Goal: Task Accomplishment & Management: Use online tool/utility

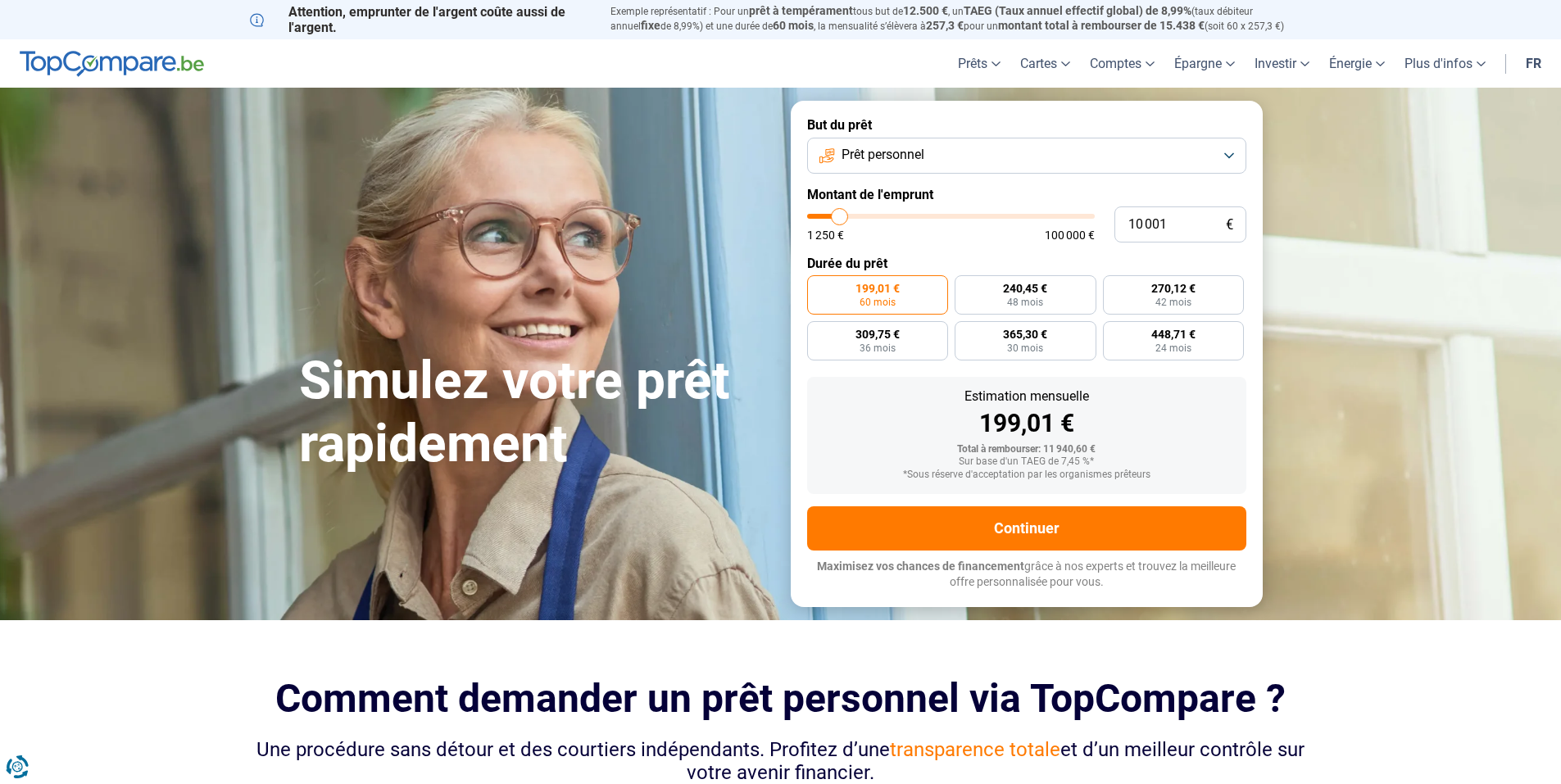
type input "11 000"
type input "11000"
type input "12 250"
type input "12250"
type input "14 500"
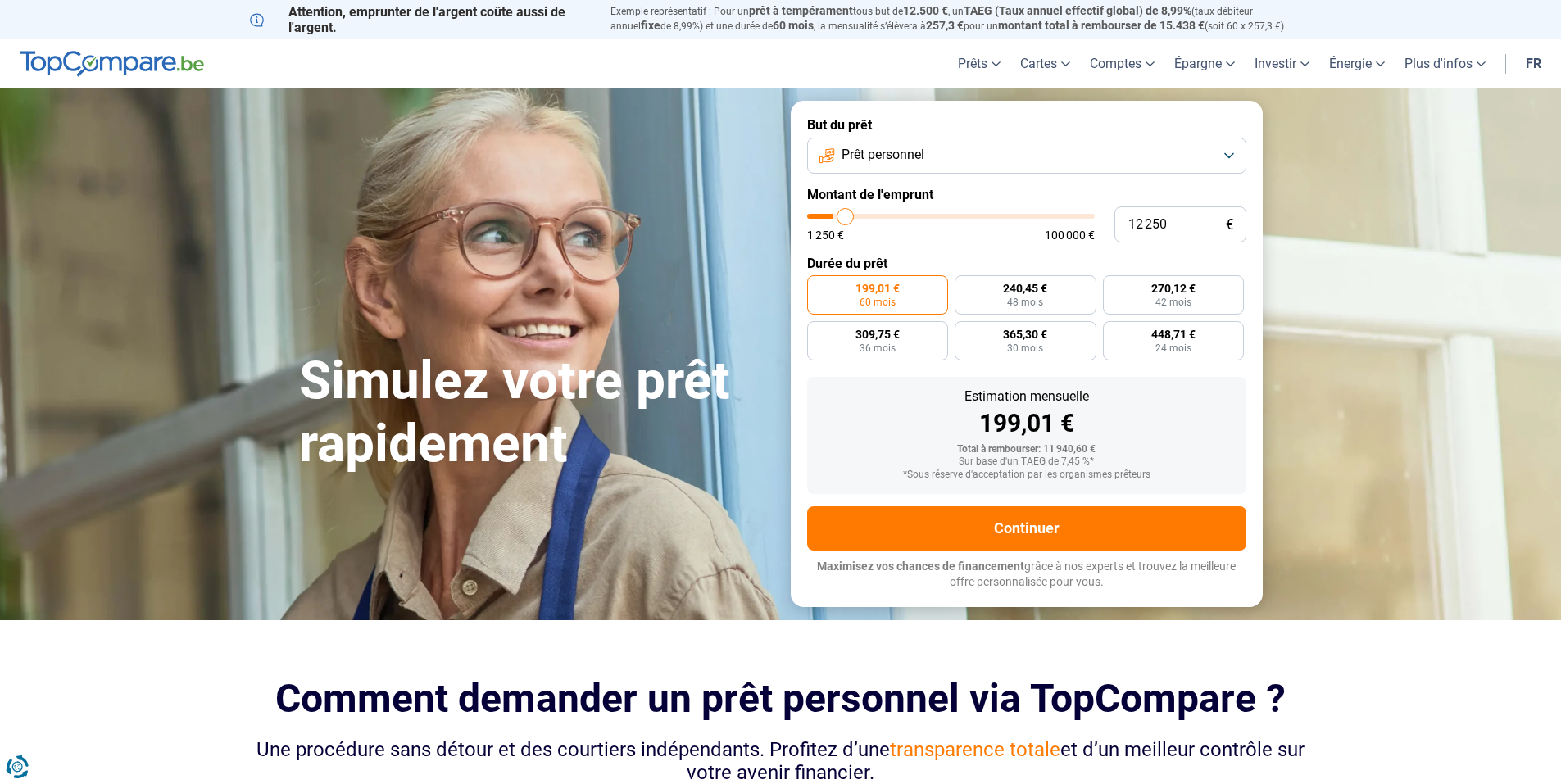
type input "14500"
type input "16 500"
type input "16500"
type input "18 750"
type input "18750"
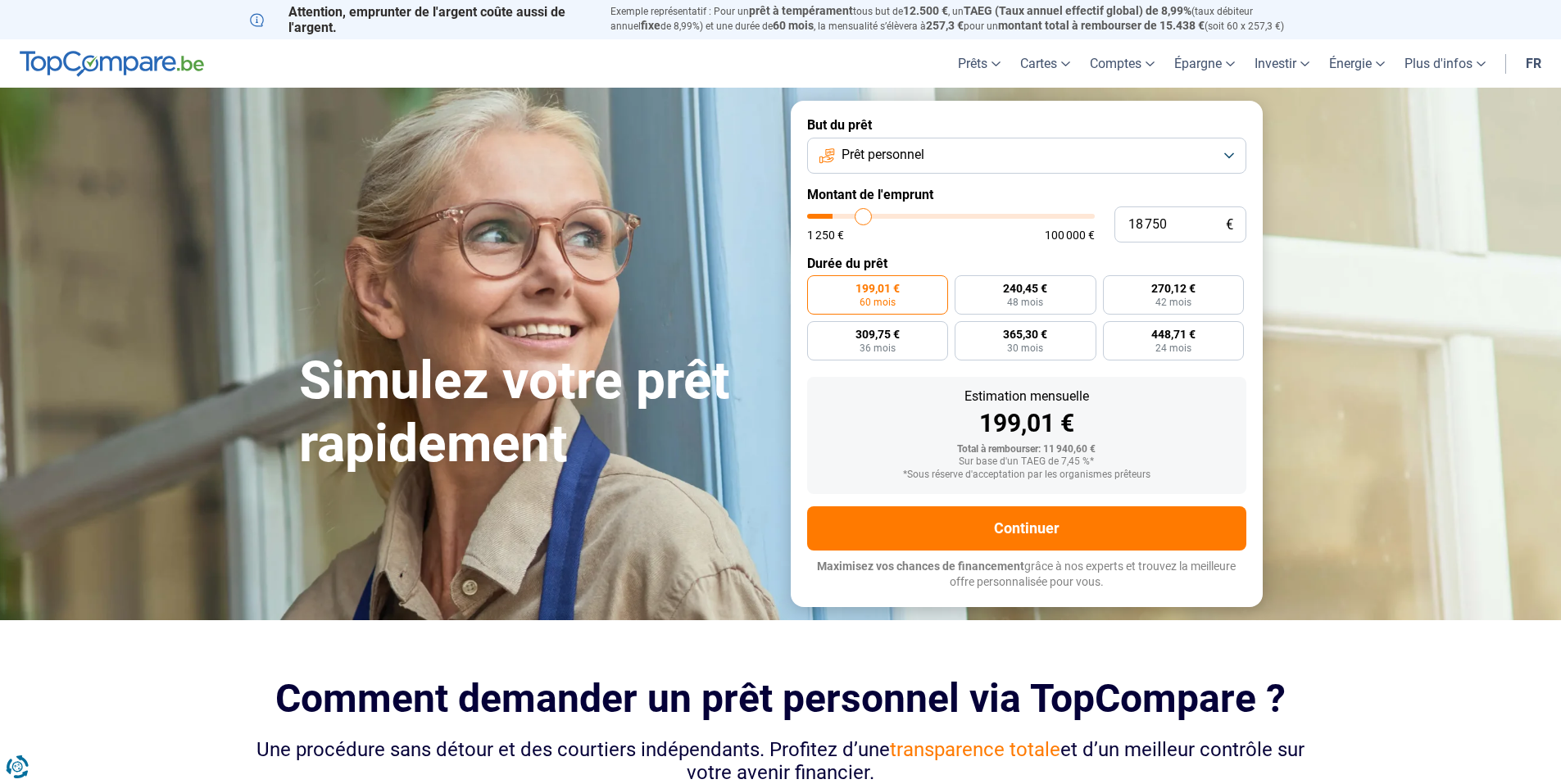
type input "20 750"
type input "20750"
type input "22 000"
type input "22000"
type input "23 250"
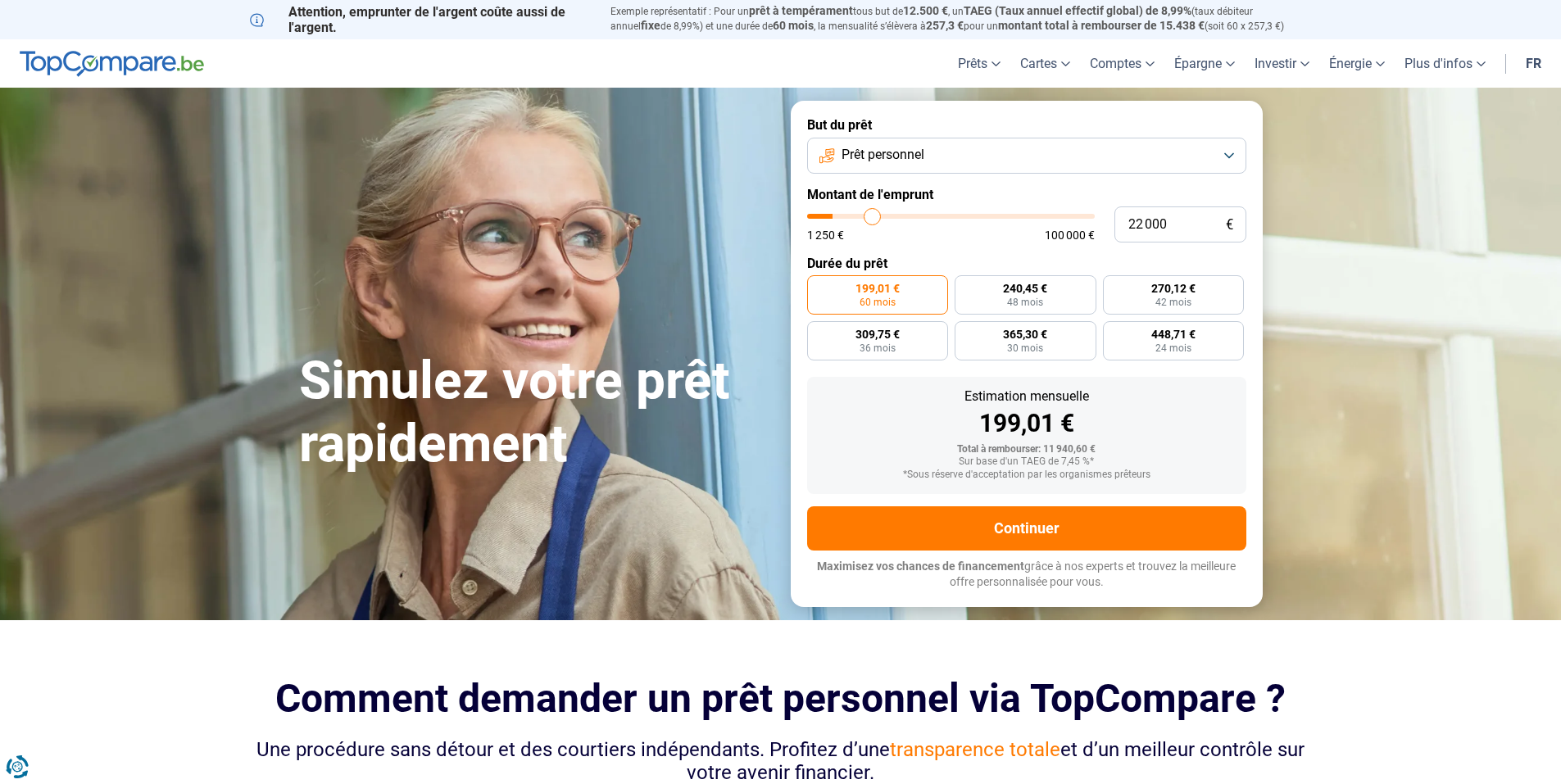
type input "23250"
type input "24 500"
type input "24500"
type input "25 500"
type input "25500"
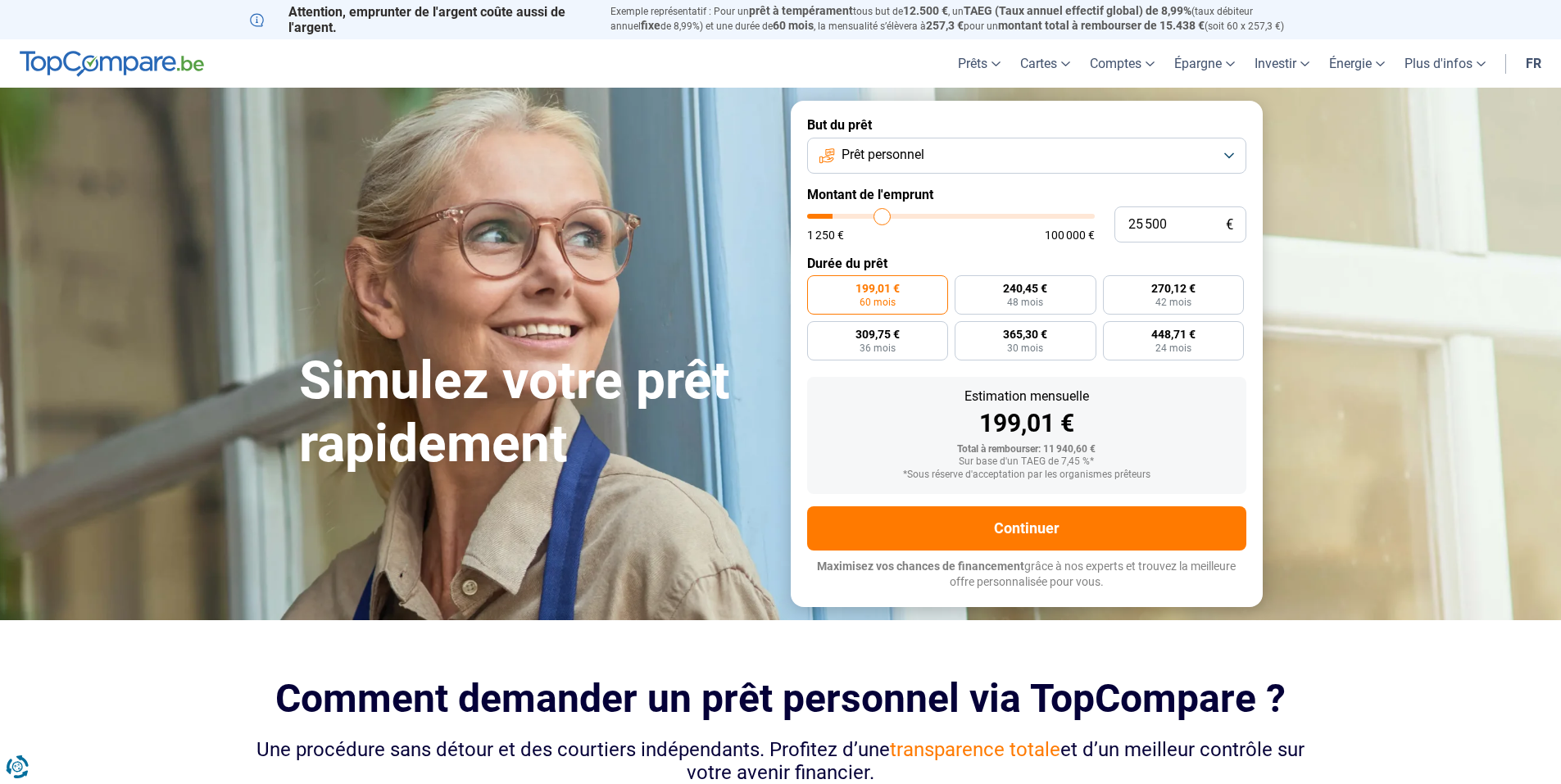
type input "26 250"
type input "26250"
type input "26 500"
type input "26500"
type input "26 250"
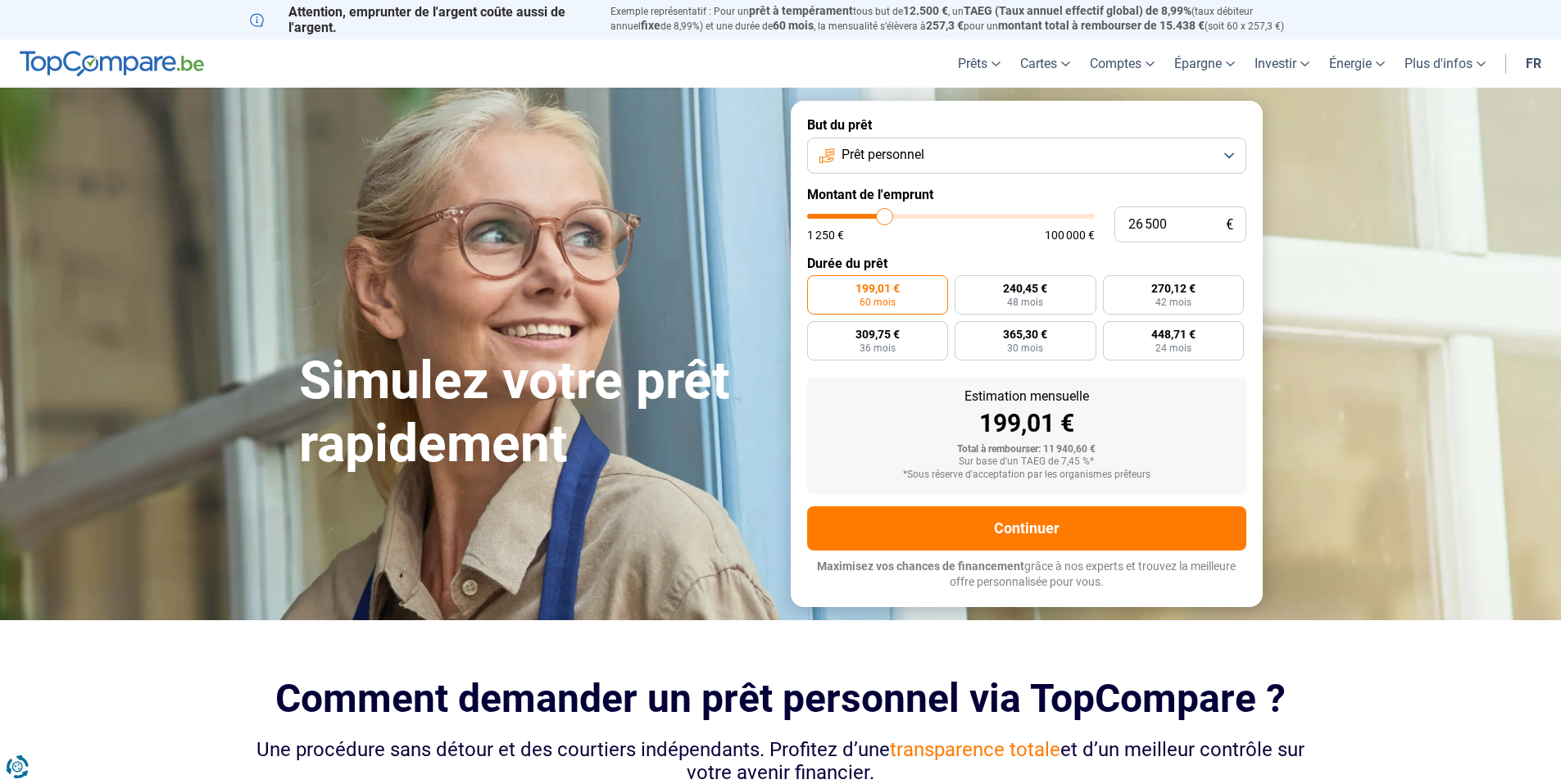
type input "26250"
type input "26 000"
type input "26000"
type input "25 500"
type input "25500"
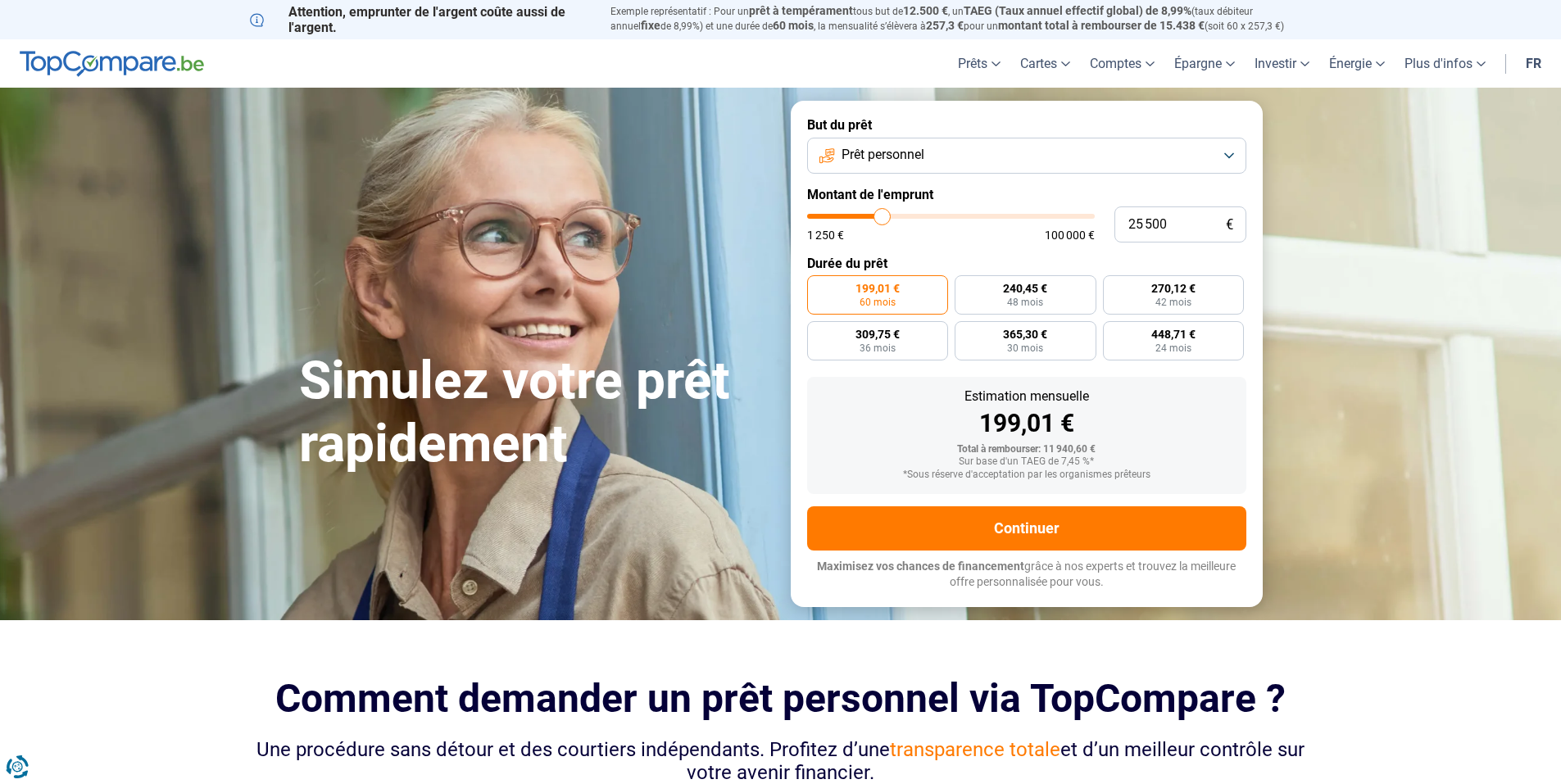
type input "25 250"
type input "25250"
type input "25 000"
type input "25000"
type input "24 500"
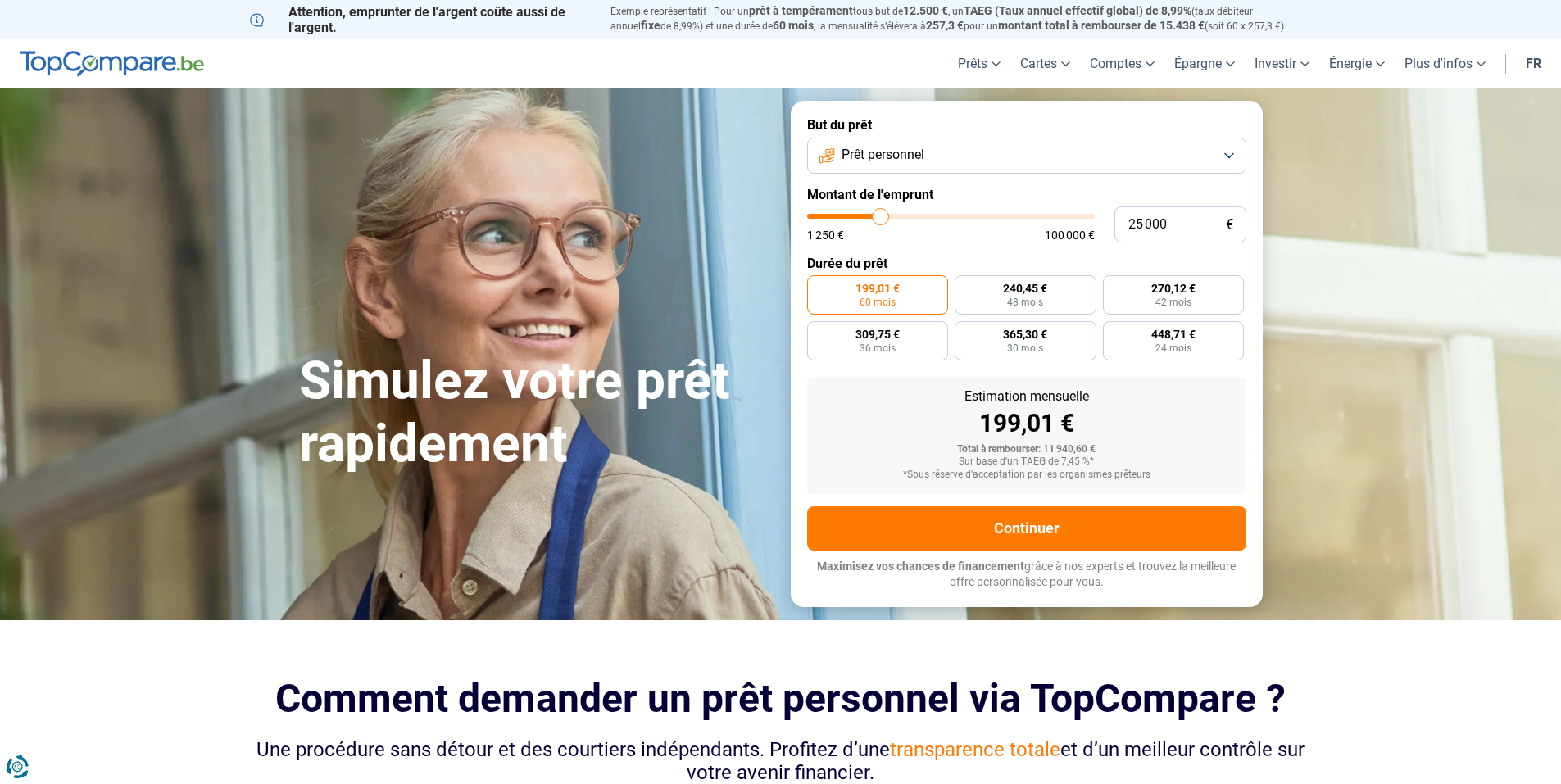
type input "24500"
type input "24 250"
type input "24250"
type input "24 000"
type input "24000"
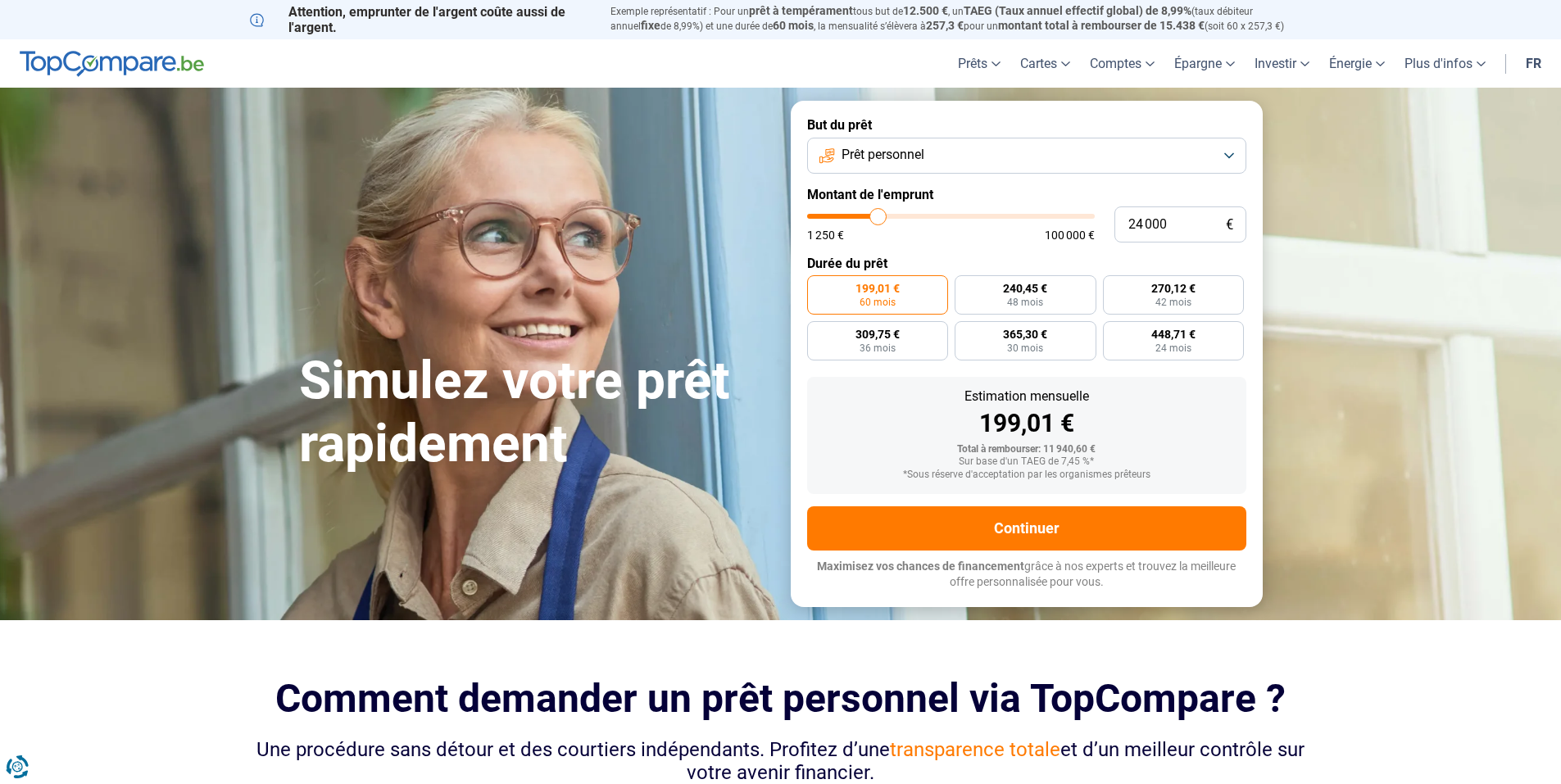
type input "23 750"
type input "23750"
type input "23 250"
type input "23250"
type input "23 000"
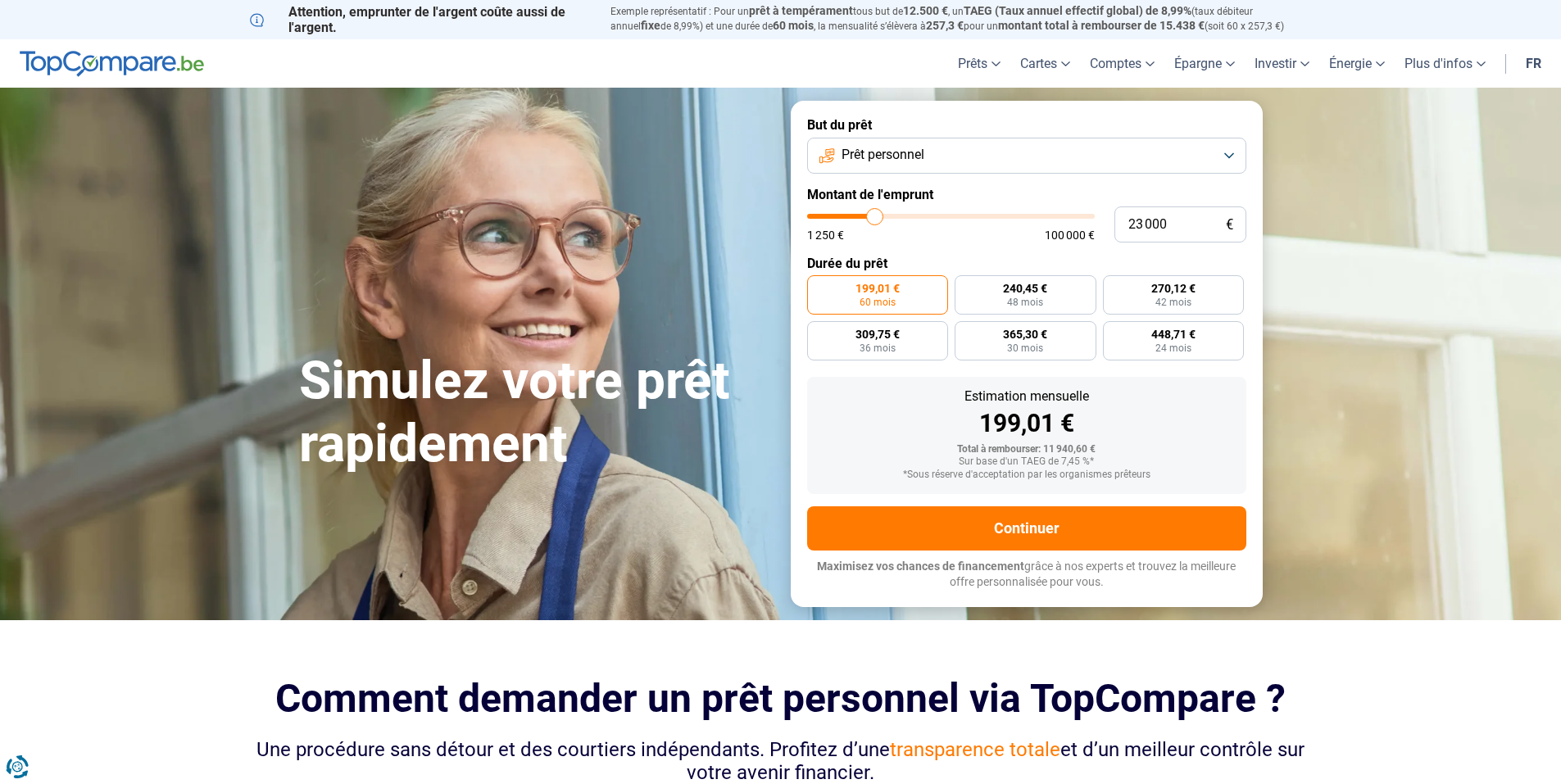
drag, startPoint x: 845, startPoint y: 254, endPoint x: 987, endPoint y: 271, distance: 143.0
type input "23250"
click at [880, 219] on input "range" at bounding box center [950, 217] width 288 height 5
type input "23 250"
radio input "false"
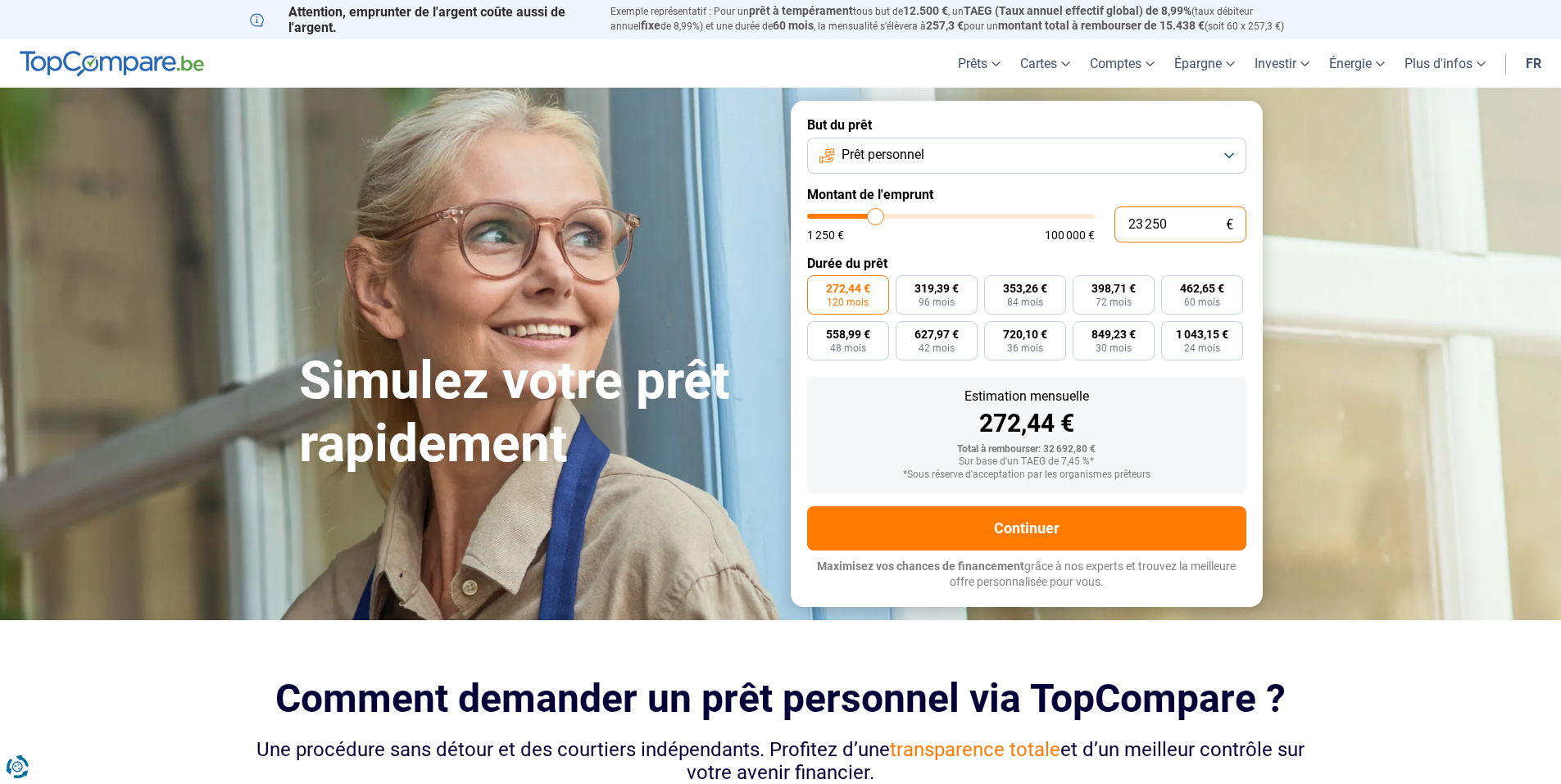
click at [1145, 242] on input "23 250" at bounding box center [1180, 224] width 132 height 36
drag, startPoint x: 1185, startPoint y: 262, endPoint x: 1090, endPoint y: 254, distance: 95.3
click at [1095, 242] on div "23 250 € 1 250 € 100 000 €" at bounding box center [1027, 224] width 439 height 36
type input "8"
type input "1250"
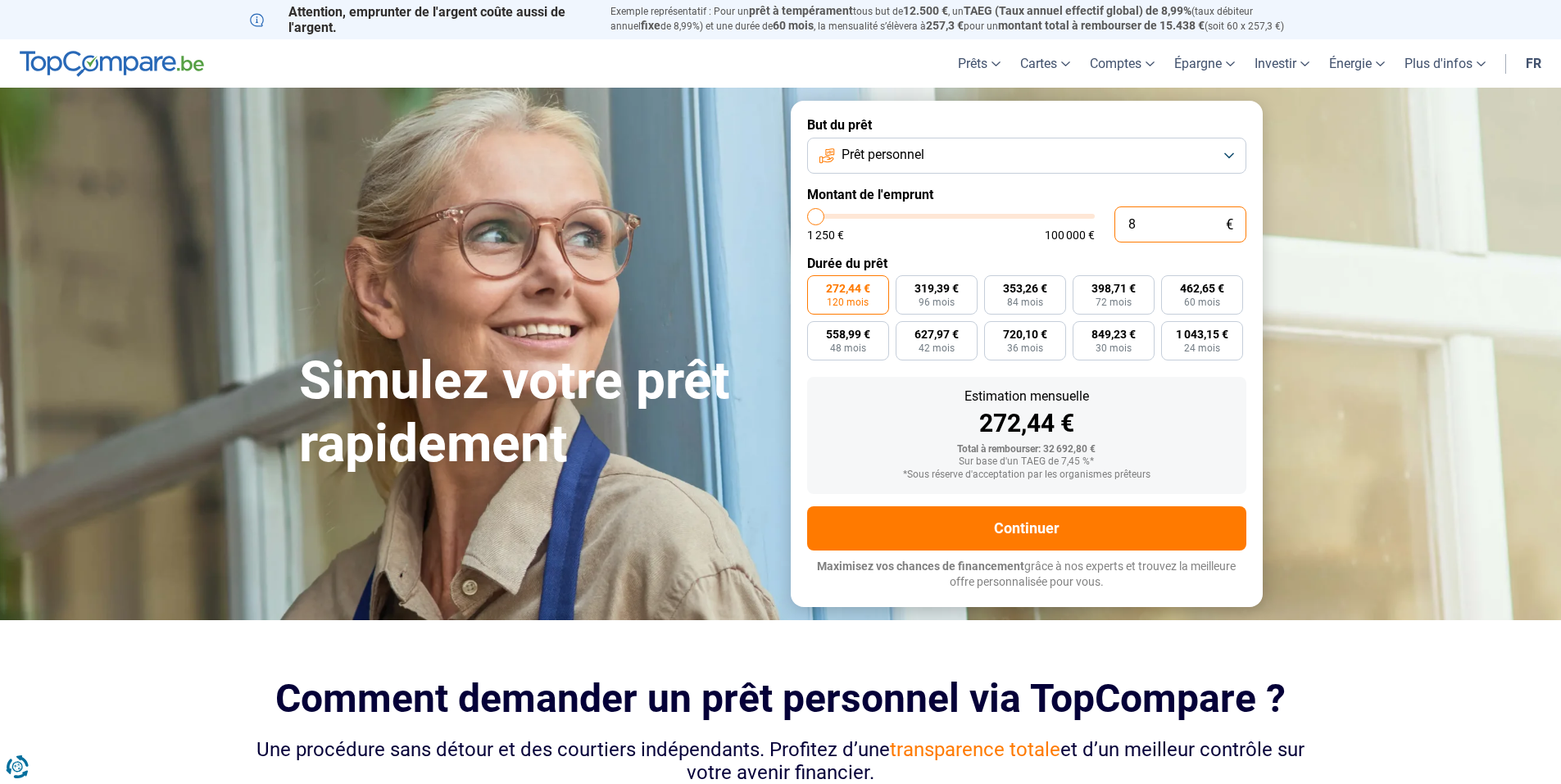
type input "80"
type input "1250"
type input "800"
type input "1250"
type input "8 000"
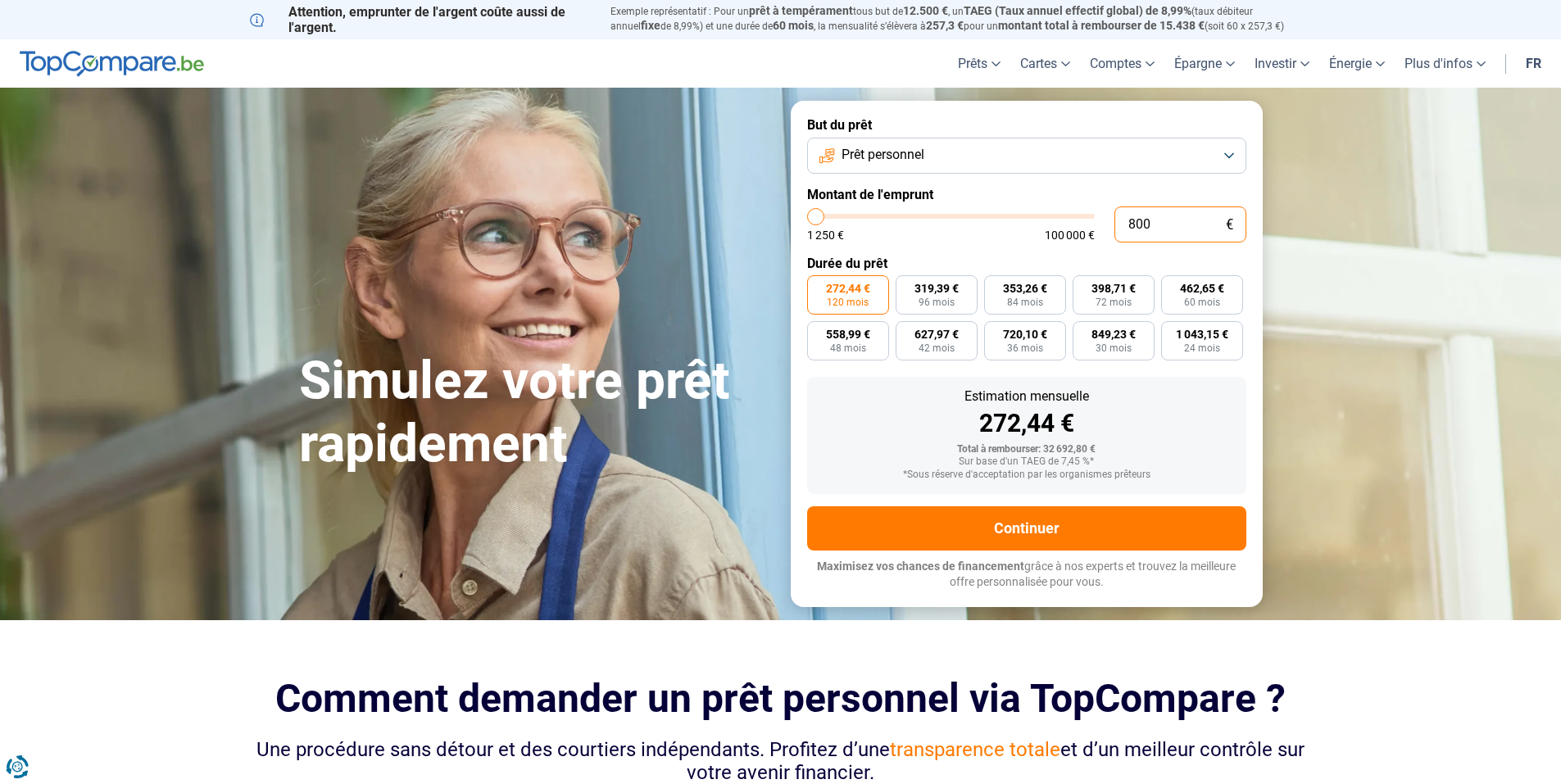
type input "8000"
radio input "true"
type input "8 000"
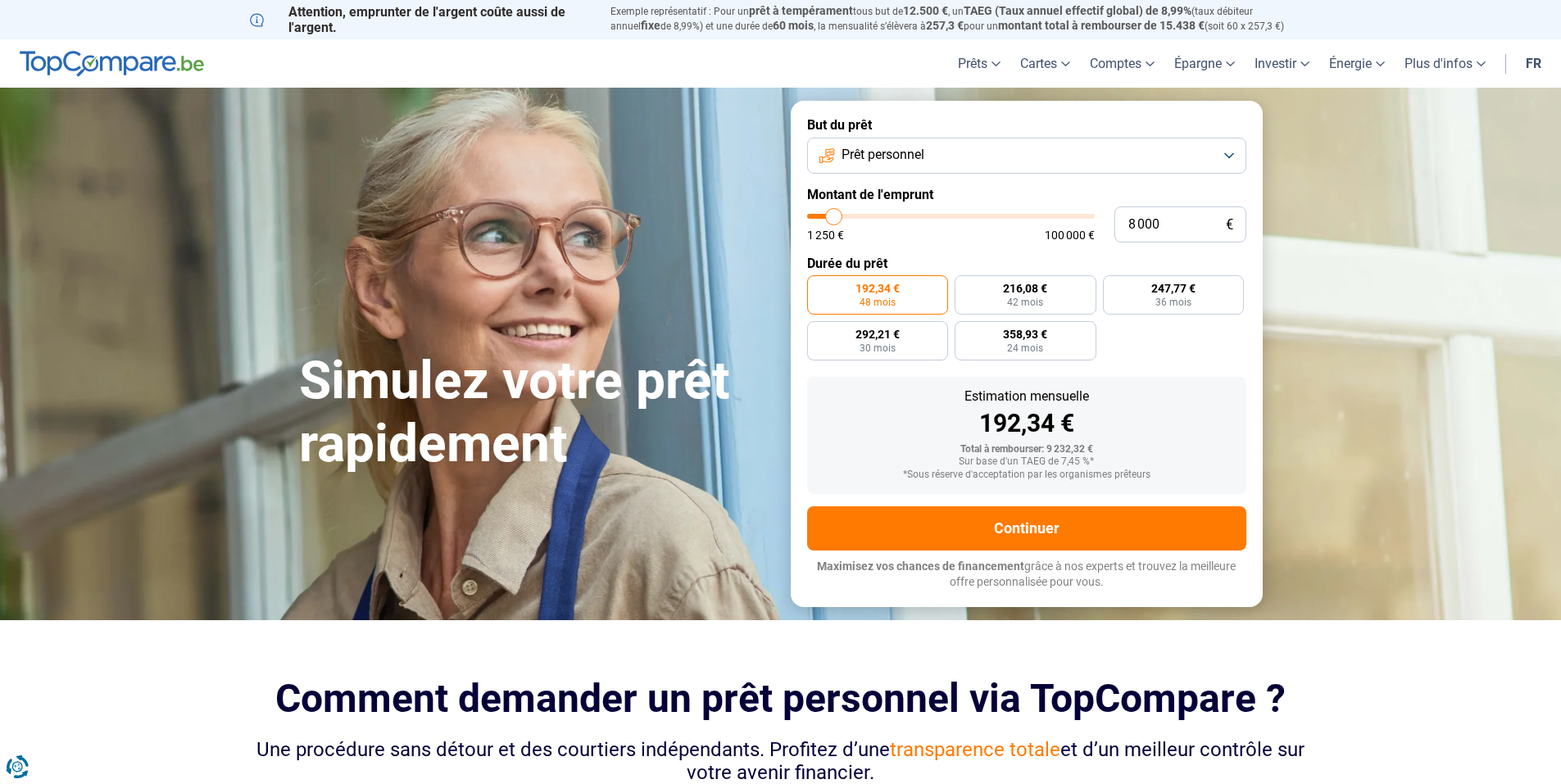
click at [1145, 360] on div "192,34 € 48 mois 216,08 € 42 mois 247,77 € 36 mois 292,21 € 30 mois 358,93 € 24…" at bounding box center [1027, 318] width 439 height 85
click at [873, 307] on span "48 mois" at bounding box center [877, 302] width 36 height 10
click at [818, 286] on input "192,34 € 48 mois" at bounding box center [812, 281] width 11 height 11
click at [1004, 173] on button "Prêt personnel" at bounding box center [1027, 156] width 439 height 36
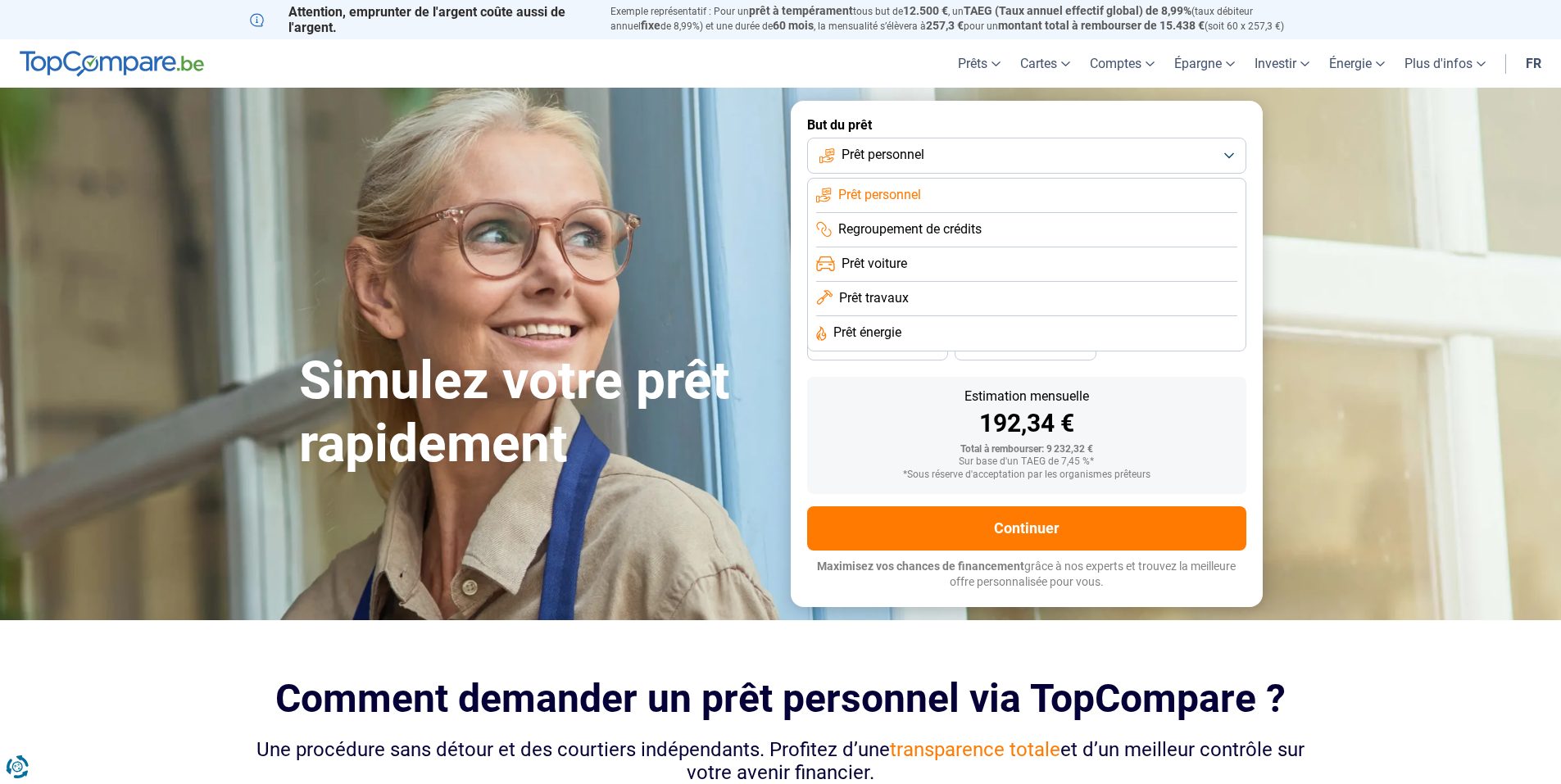
click at [980, 171] on button "Prêt personnel" at bounding box center [1027, 156] width 439 height 36
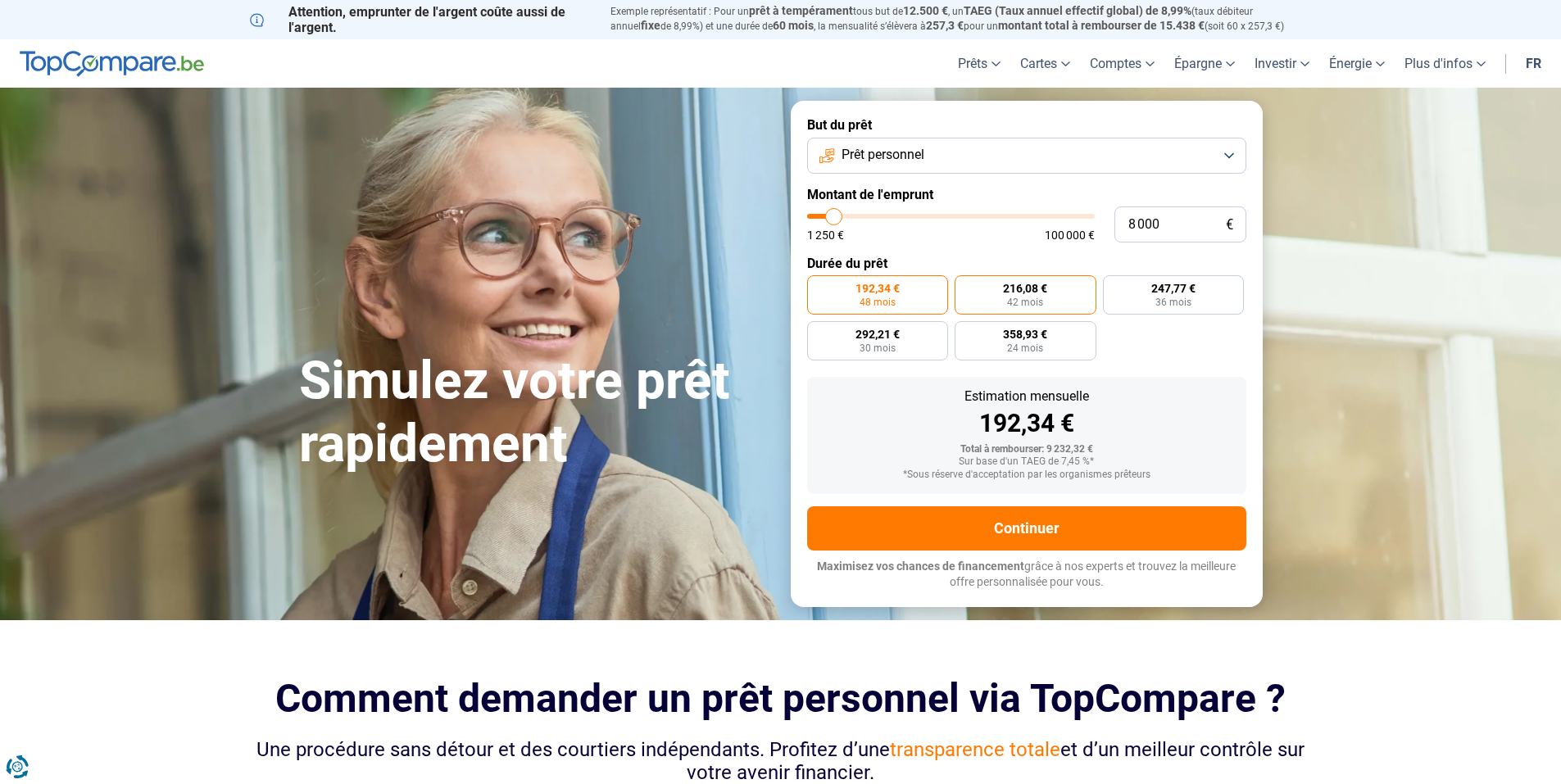
click at [1019, 294] on span "216,08 €" at bounding box center [1025, 288] width 44 height 12
click at [965, 286] on input "216,08 € 42 mois" at bounding box center [959, 281] width 11 height 11
radio input "true"
click at [1173, 307] on span "36 mois" at bounding box center [1173, 302] width 36 height 10
click at [1113, 286] on input "247,77 € 36 mois" at bounding box center [1108, 281] width 11 height 11
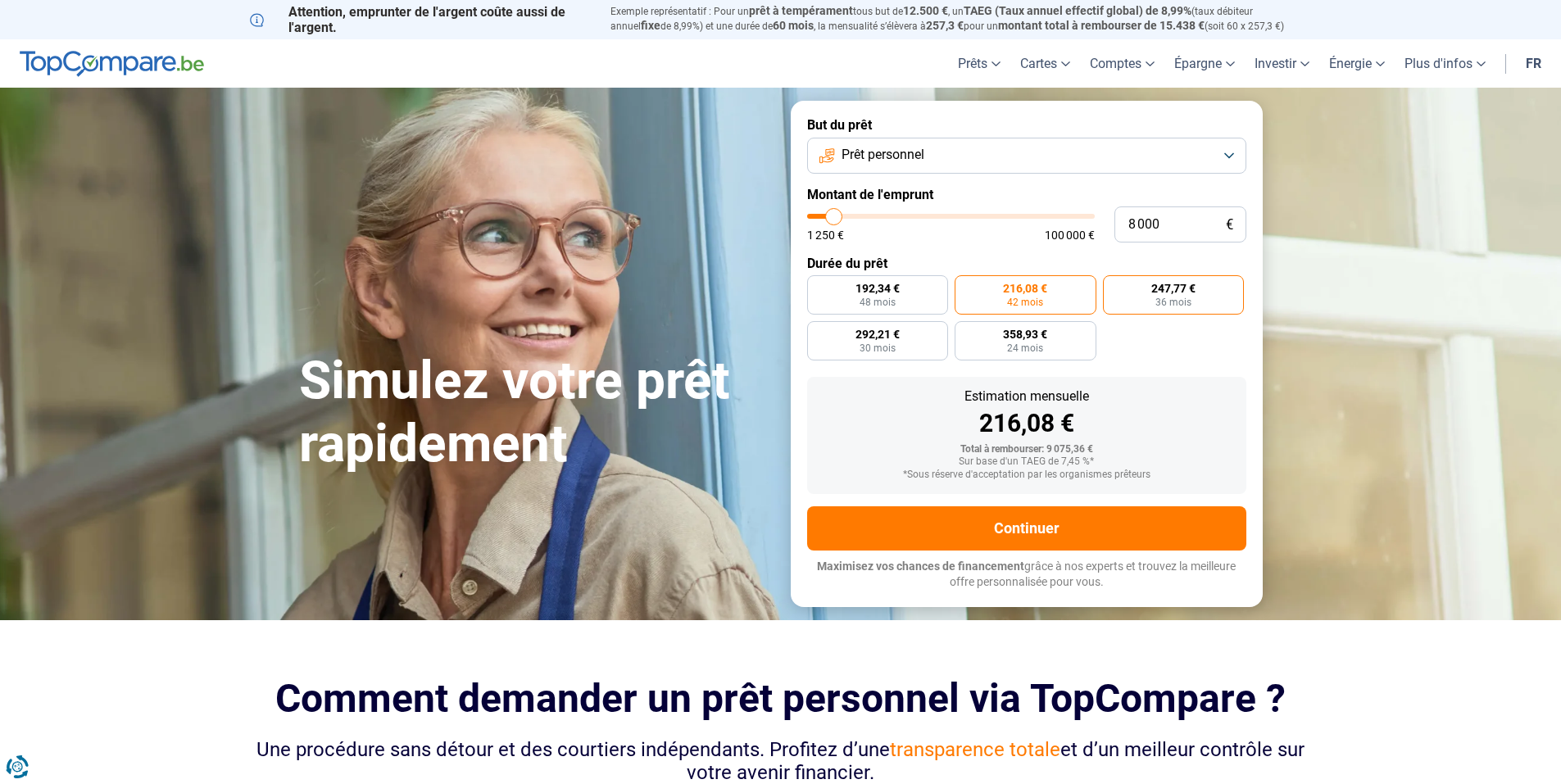
radio input "true"
click at [1028, 340] on span "358,93 €" at bounding box center [1025, 334] width 44 height 12
click at [965, 332] on input "358,93 € 24 mois" at bounding box center [959, 327] width 11 height 11
radio input "true"
click at [892, 294] on span "192,34 €" at bounding box center [877, 288] width 44 height 12
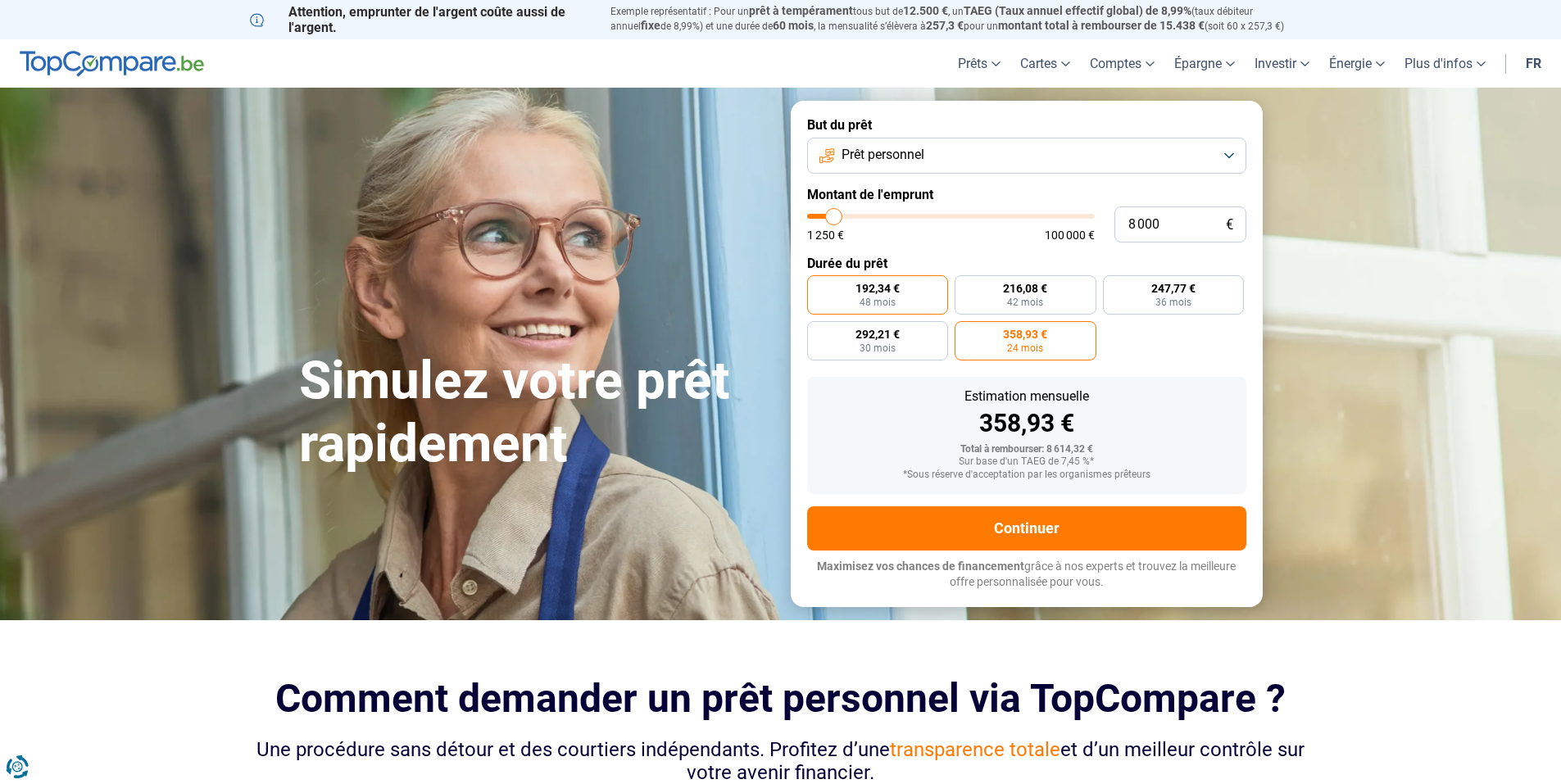
click at [818, 286] on input "192,34 € 48 mois" at bounding box center [812, 281] width 11 height 11
radio input "true"
